Goal: Task Accomplishment & Management: Complete application form

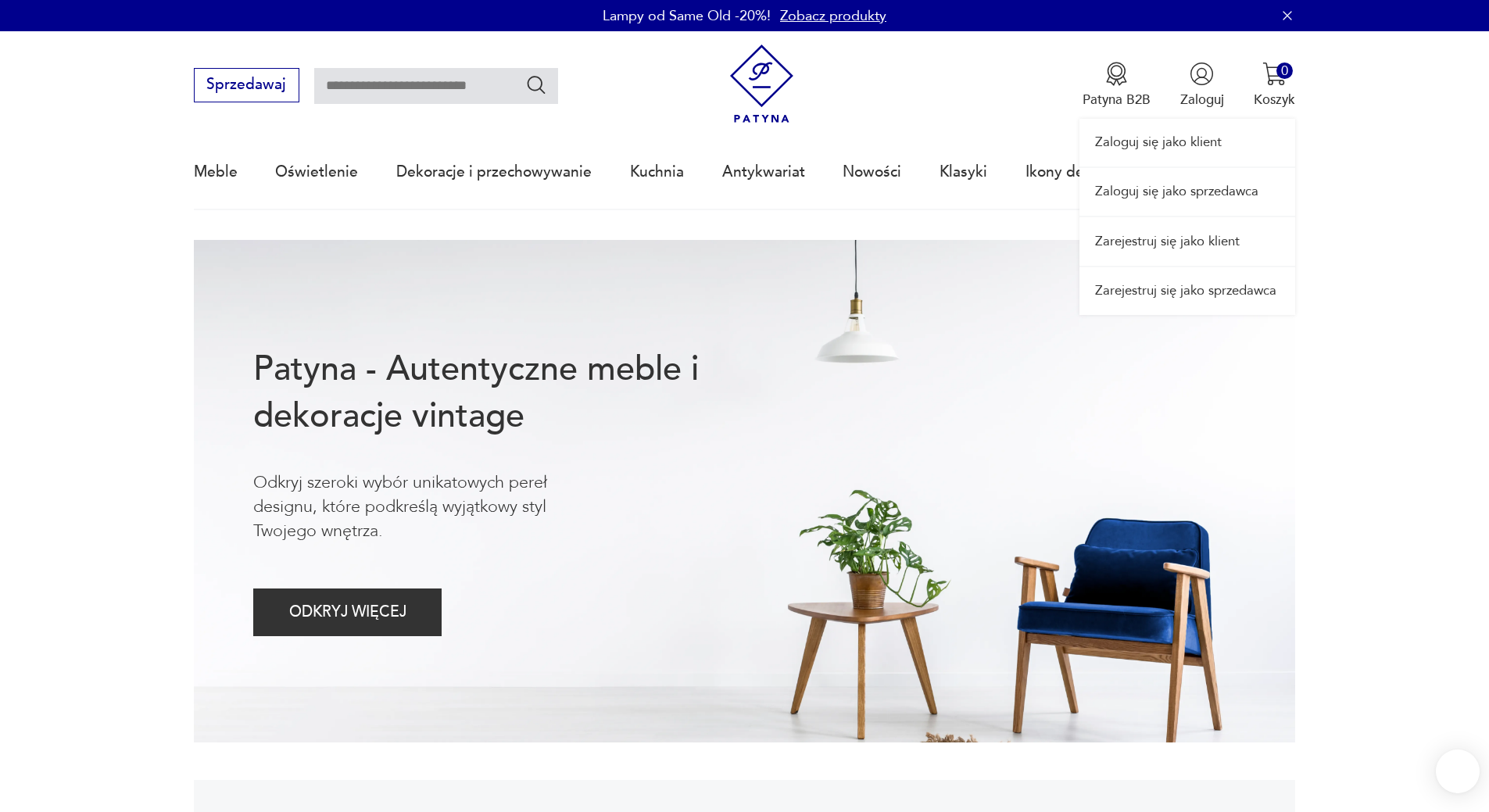
click at [1170, 292] on link "Zarejestruj się jako sprzedawca" at bounding box center [1187, 291] width 215 height 48
click at [1154, 197] on link "Zaloguj się jako sprzedawca" at bounding box center [1187, 192] width 215 height 48
